Goal: Use online tool/utility: Use online tool/utility

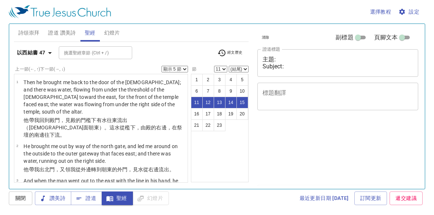
select select "5"
select select "11"
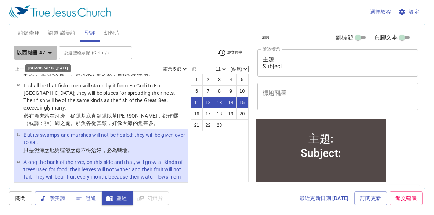
click at [48, 54] on icon "button" at bounding box center [50, 53] width 9 height 9
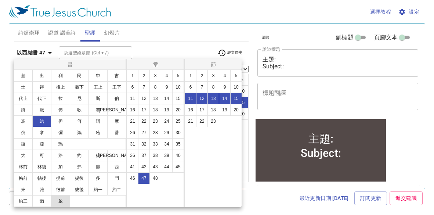
click at [63, 200] on button "啟" at bounding box center [60, 201] width 19 height 12
select select "1"
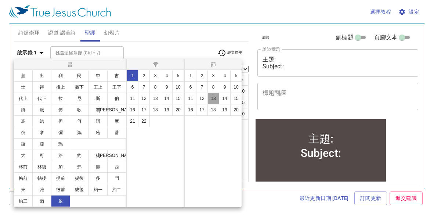
click at [211, 97] on button "13" at bounding box center [214, 99] width 12 height 12
select select "13"
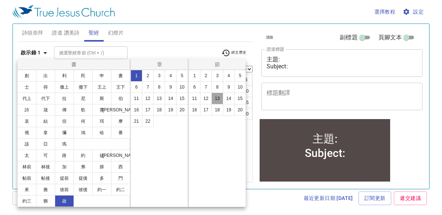
scroll to position [440, 0]
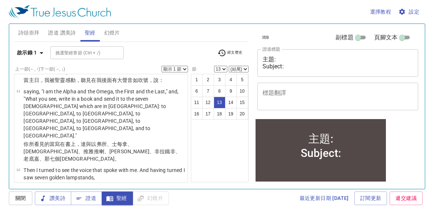
click at [184, 68] on select "顯示 1 節 顯示 2 節 顯示 3 節 顯示 4 節 顯示 5 節" at bounding box center [175, 69] width 26 height 7
select select "2"
click at [162, 66] on select "顯示 1 節 顯示 2 節 顯示 3 節 顯示 4 節 顯示 5 節" at bounding box center [175, 69] width 26 height 7
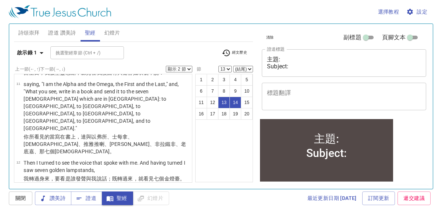
scroll to position [432, 0]
